Goal: Contribute content: Add original content to the website for others to see

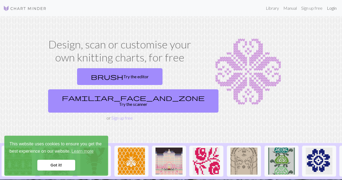
click at [331, 9] on link "Login" at bounding box center [332, 8] width 14 height 11
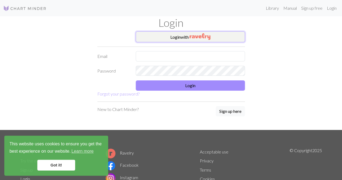
click at [195, 35] on img "button" at bounding box center [200, 36] width 21 height 6
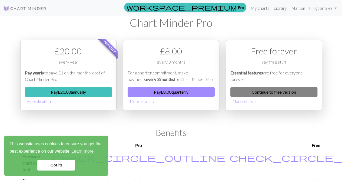
click at [279, 90] on link "Continue to free version" at bounding box center [274, 92] width 87 height 10
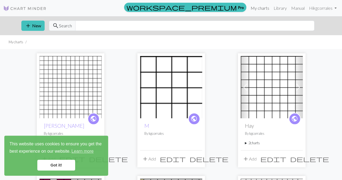
click at [263, 7] on link "My charts" at bounding box center [260, 8] width 23 height 11
click at [65, 170] on link "Got it!" at bounding box center [56, 165] width 38 height 11
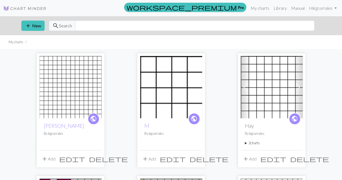
click at [37, 83] on div "public [PERSON_NAME] By kgcorrales add Add edit delete" at bounding box center [71, 110] width 68 height 114
click at [64, 90] on img at bounding box center [71, 87] width 62 height 62
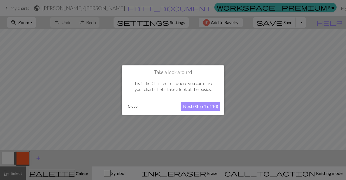
click at [133, 106] on button "Close" at bounding box center [133, 106] width 14 height 8
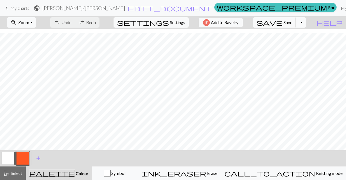
scroll to position [4, 0]
click at [16, 7] on span "My charts" at bounding box center [20, 7] width 19 height 5
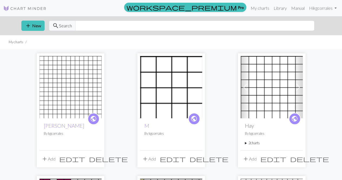
click at [21, 31] on div "add New search Search" at bounding box center [171, 25] width 309 height 19
click at [37, 28] on button "add New" at bounding box center [32, 26] width 23 height 10
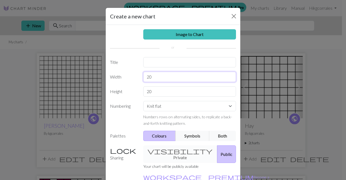
click at [167, 74] on input "20" at bounding box center [189, 77] width 93 height 10
type input "70"
click at [182, 92] on input "20" at bounding box center [189, 91] width 93 height 10
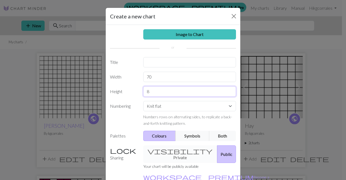
type input "8"
click at [196, 105] on select "Knit flat Knit in the round Lace knitting Cross stitch" at bounding box center [189, 106] width 93 height 10
select select "round"
click at [143, 101] on select "Knit flat Knit in the round Lace knitting Cross stitch" at bounding box center [189, 106] width 93 height 10
click at [187, 147] on div "visibility Private Public" at bounding box center [190, 154] width 100 height 18
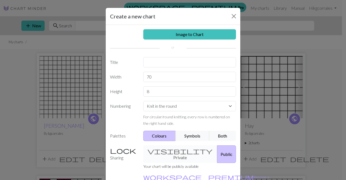
click at [175, 148] on div "visibility Private Public" at bounding box center [190, 154] width 100 height 18
click at [217, 155] on button "Public" at bounding box center [226, 154] width 19 height 18
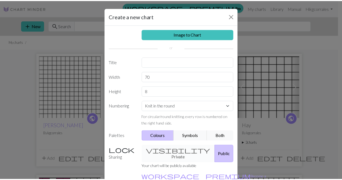
scroll to position [32, 0]
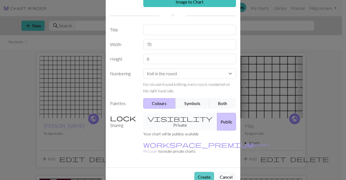
click at [208, 172] on button "Create" at bounding box center [205, 177] width 20 height 10
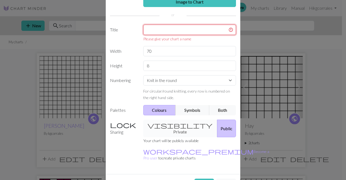
click at [197, 28] on input "text" at bounding box center [189, 30] width 93 height 10
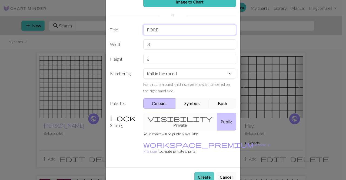
type input "FORE"
click at [208, 172] on button "Create" at bounding box center [205, 177] width 20 height 10
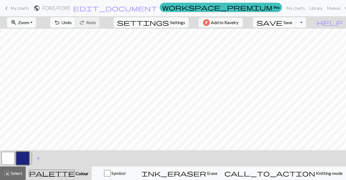
click at [76, 23] on button "undo Undo Undo" at bounding box center [62, 22] width 25 height 10
click at [72, 23] on span "Undo" at bounding box center [66, 22] width 10 height 5
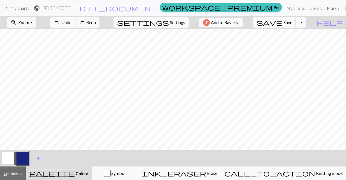
click at [72, 23] on span "Undo" at bounding box center [66, 22] width 10 height 5
click at [72, 22] on span "Undo" at bounding box center [66, 22] width 10 height 5
click at [60, 21] on span "undo" at bounding box center [57, 23] width 6 height 8
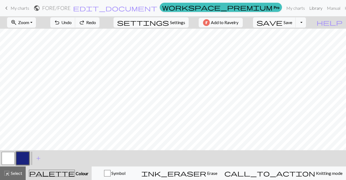
click at [308, 7] on link "Library" at bounding box center [317, 8] width 18 height 11
click at [293, 20] on span "Save" at bounding box center [288, 22] width 9 height 5
click at [285, 9] on link "My charts" at bounding box center [296, 8] width 23 height 11
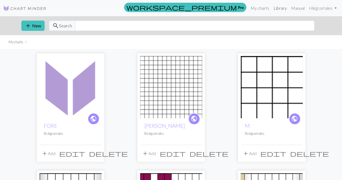
click at [281, 7] on link "Library" at bounding box center [281, 8] width 18 height 11
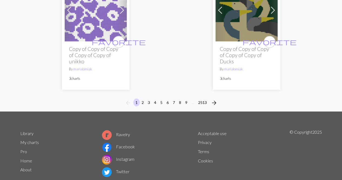
scroll to position [1867, 0]
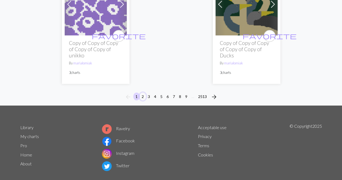
click at [142, 93] on button "2" at bounding box center [143, 97] width 6 height 8
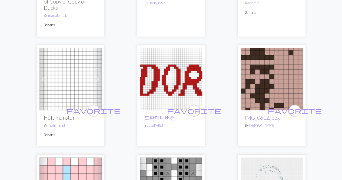
scroll to position [135, 0]
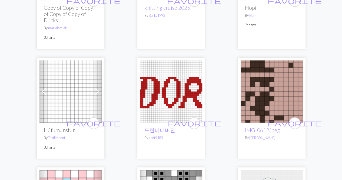
click at [182, 104] on img at bounding box center [171, 91] width 62 height 62
click at [159, 129] on link "도란미니버전" at bounding box center [160, 130] width 31 height 6
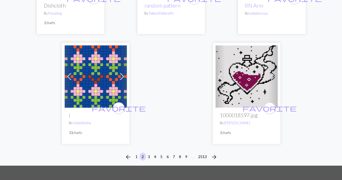
scroll to position [1884, 0]
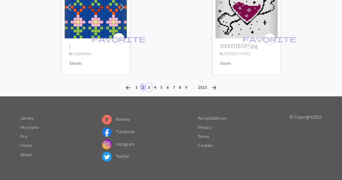
click at [148, 85] on button "3" at bounding box center [149, 87] width 6 height 8
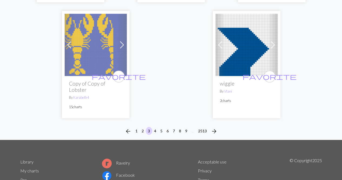
scroll to position [1855, 0]
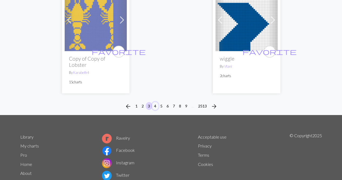
click at [156, 102] on button "4" at bounding box center [155, 106] width 6 height 8
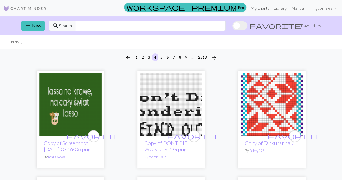
click at [267, 10] on link "My charts" at bounding box center [260, 8] width 23 height 11
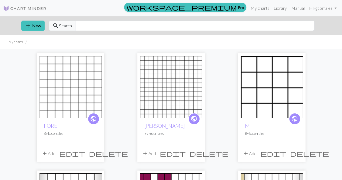
click at [54, 92] on img at bounding box center [71, 87] width 62 height 62
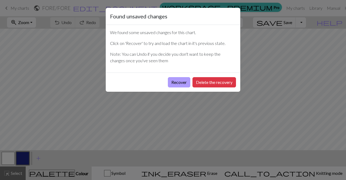
click at [178, 83] on button "Recover" at bounding box center [179, 82] width 22 height 10
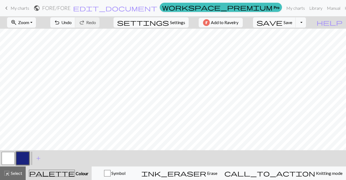
click at [10, 159] on button "button" at bounding box center [8, 158] width 13 height 13
click at [9, 159] on button "button" at bounding box center [8, 158] width 13 height 13
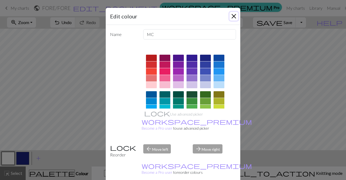
click at [235, 15] on button "Close" at bounding box center [234, 16] width 9 height 9
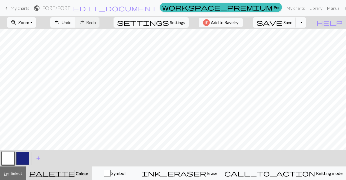
click at [21, 161] on button "button" at bounding box center [22, 158] width 13 height 13
